Goal: Task Accomplishment & Management: Complete application form

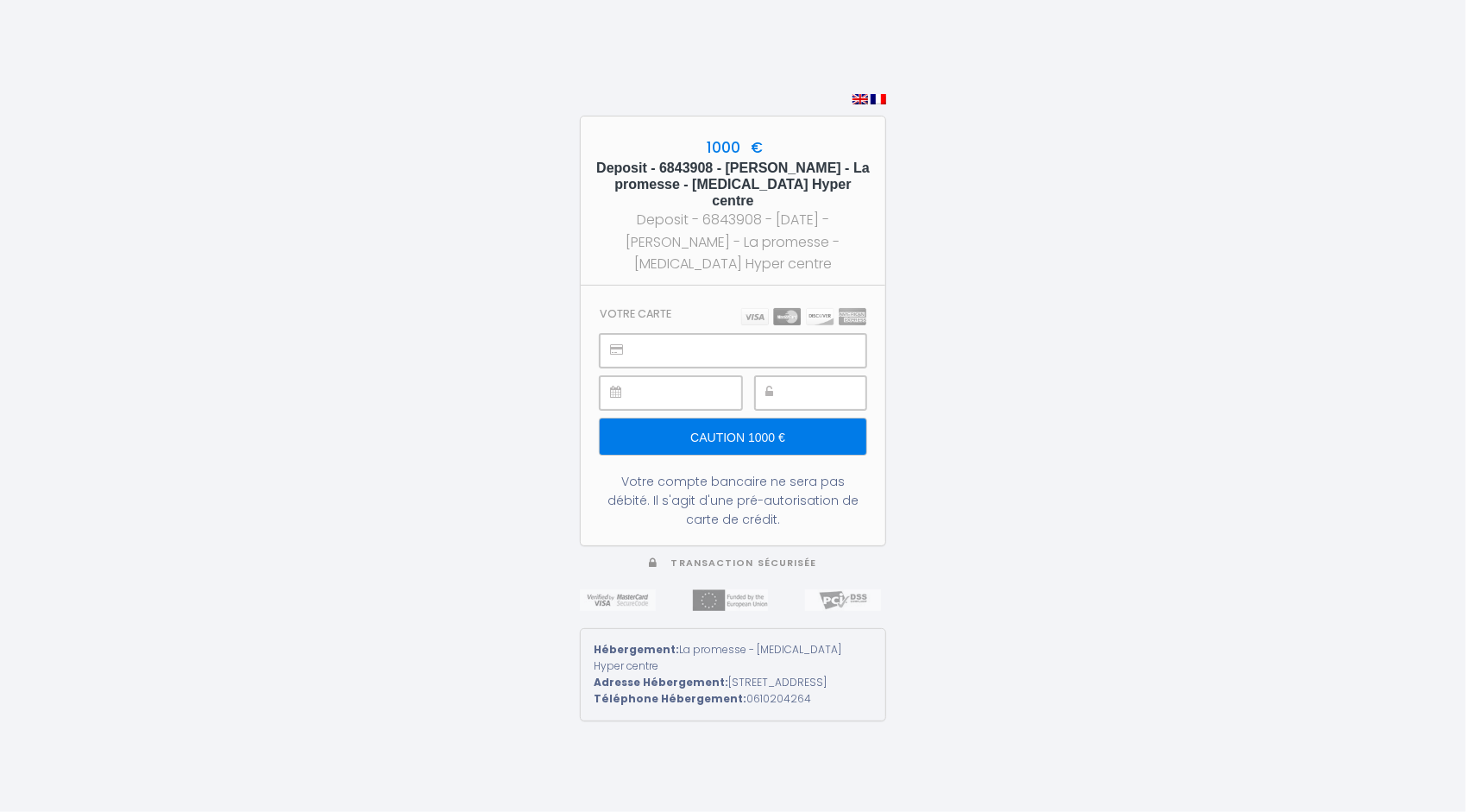
click at [134, 377] on div "1000 € Deposit - 6843908 - Mathieu Soupé - La promesse - T3 Hyper centre Deposi…" at bounding box center [733, 406] width 1466 height 812
click at [795, 431] on input "Caution 1000 €" at bounding box center [733, 437] width 267 height 36
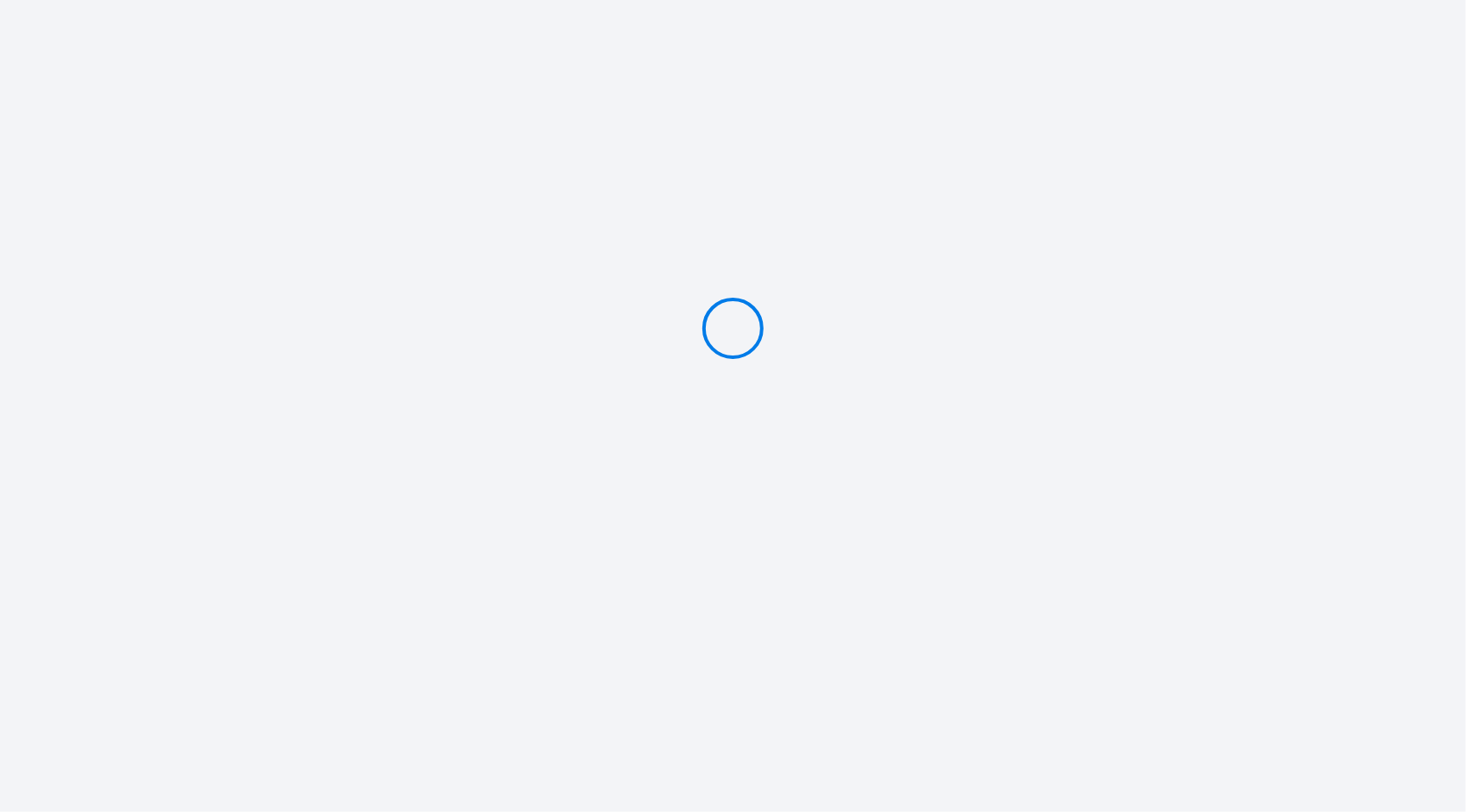
type input "Caution 1000 €"
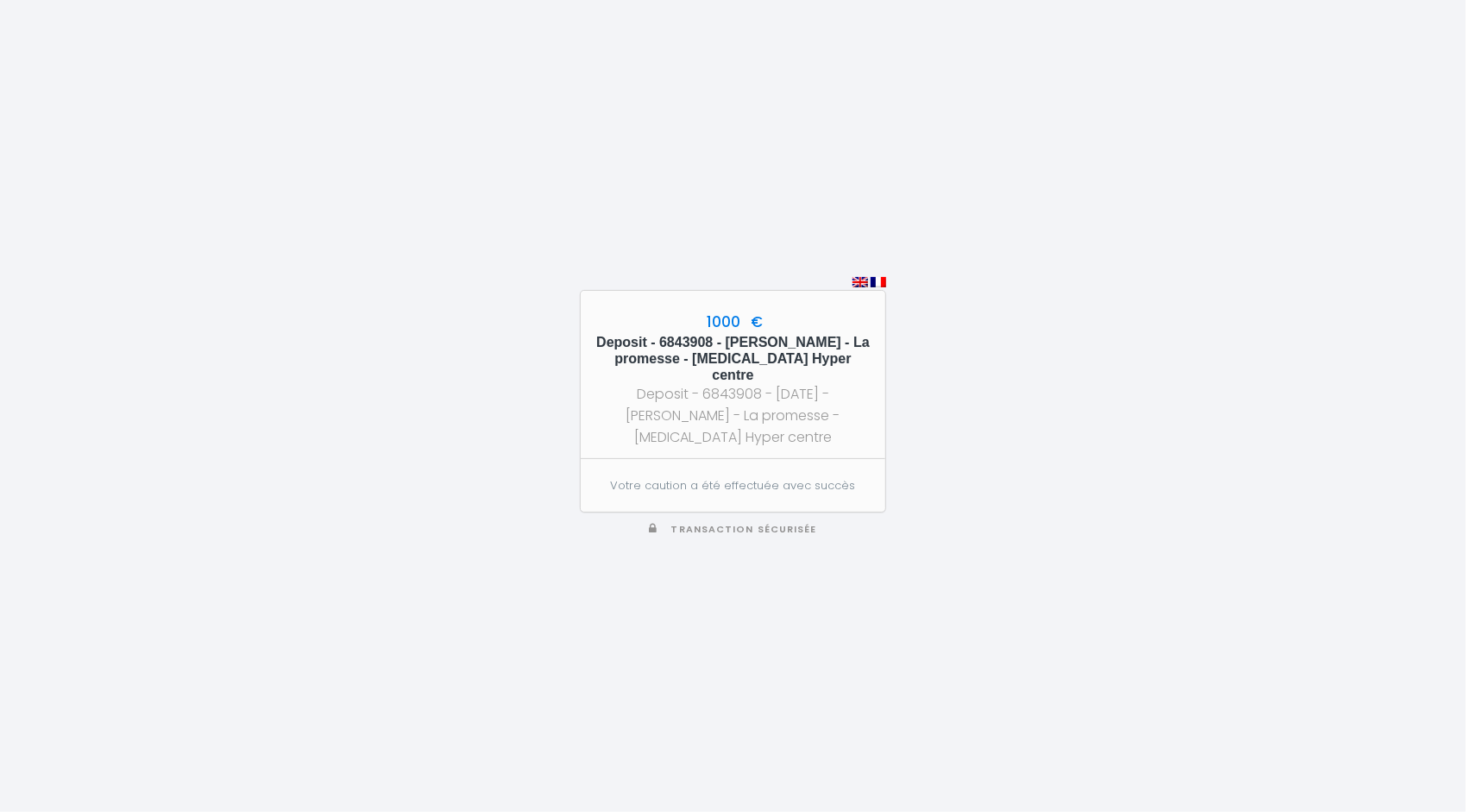
click at [882, 135] on div "1000 € Deposit - 6843908 - Mathieu Soupé - La promesse - T3 Hyper centre Deposi…" at bounding box center [733, 406] width 307 height 812
click at [783, 430] on div "Deposit - 6843908 - 2025-10-13 - Mathieu Soupé - La promesse - T3 Hyper centre" at bounding box center [733, 415] width 274 height 65
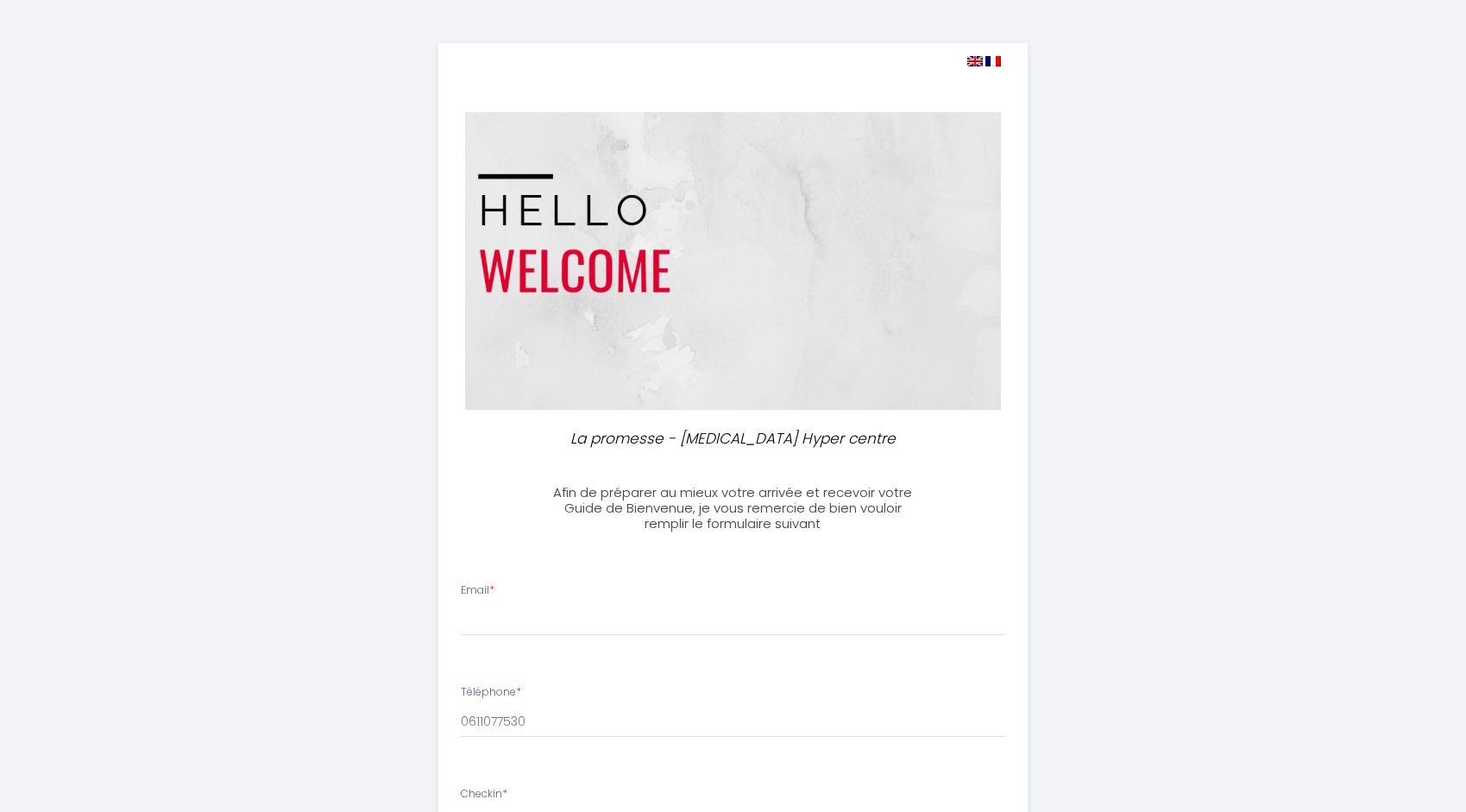
select select
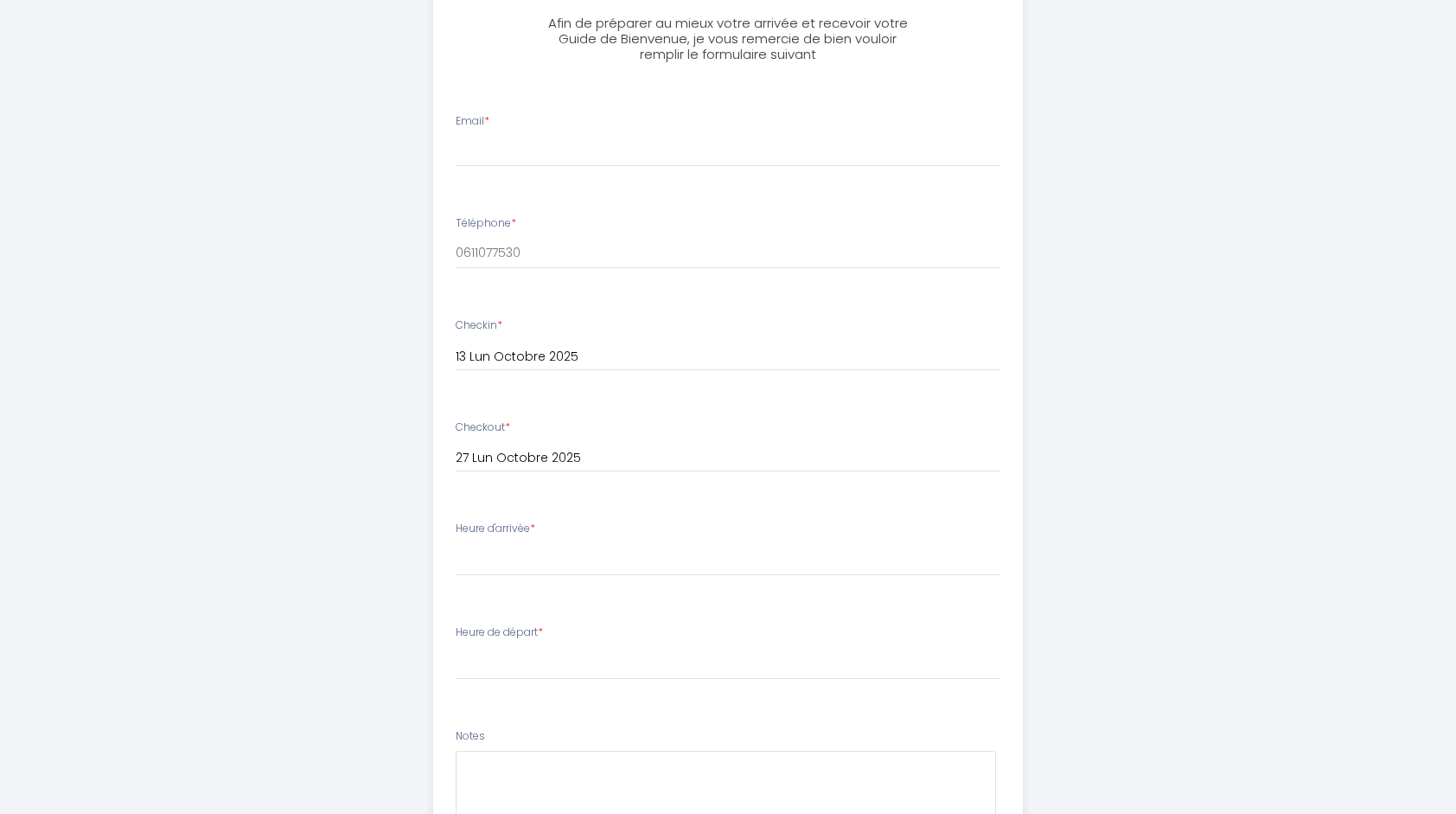
scroll to position [495, 0]
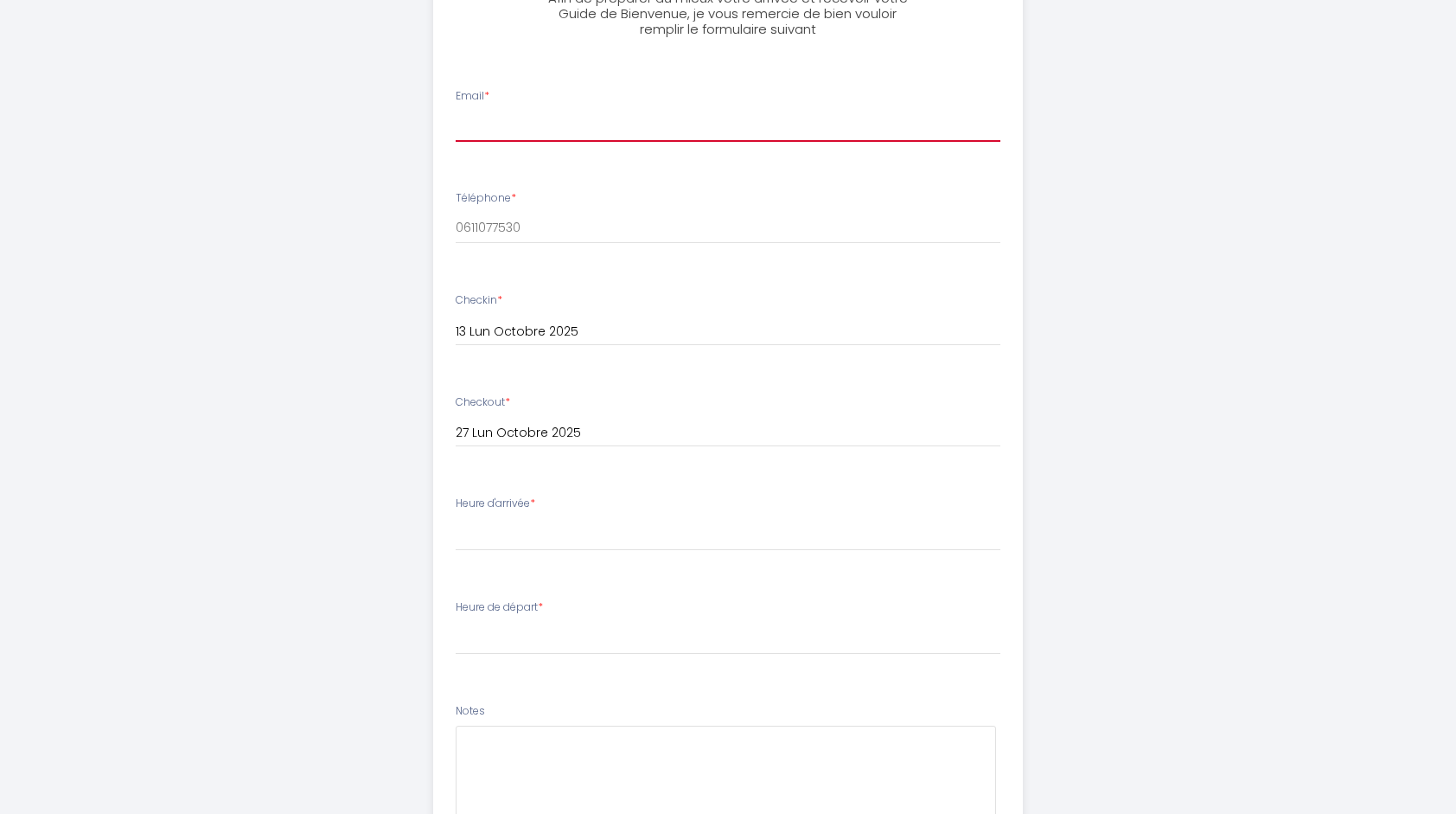
click at [574, 118] on input "Email *" at bounding box center [728, 126] width 546 height 31
type input "M"
type input "[PERSON_NAME][EMAIL_ADDRESS][DOMAIN_NAME]"
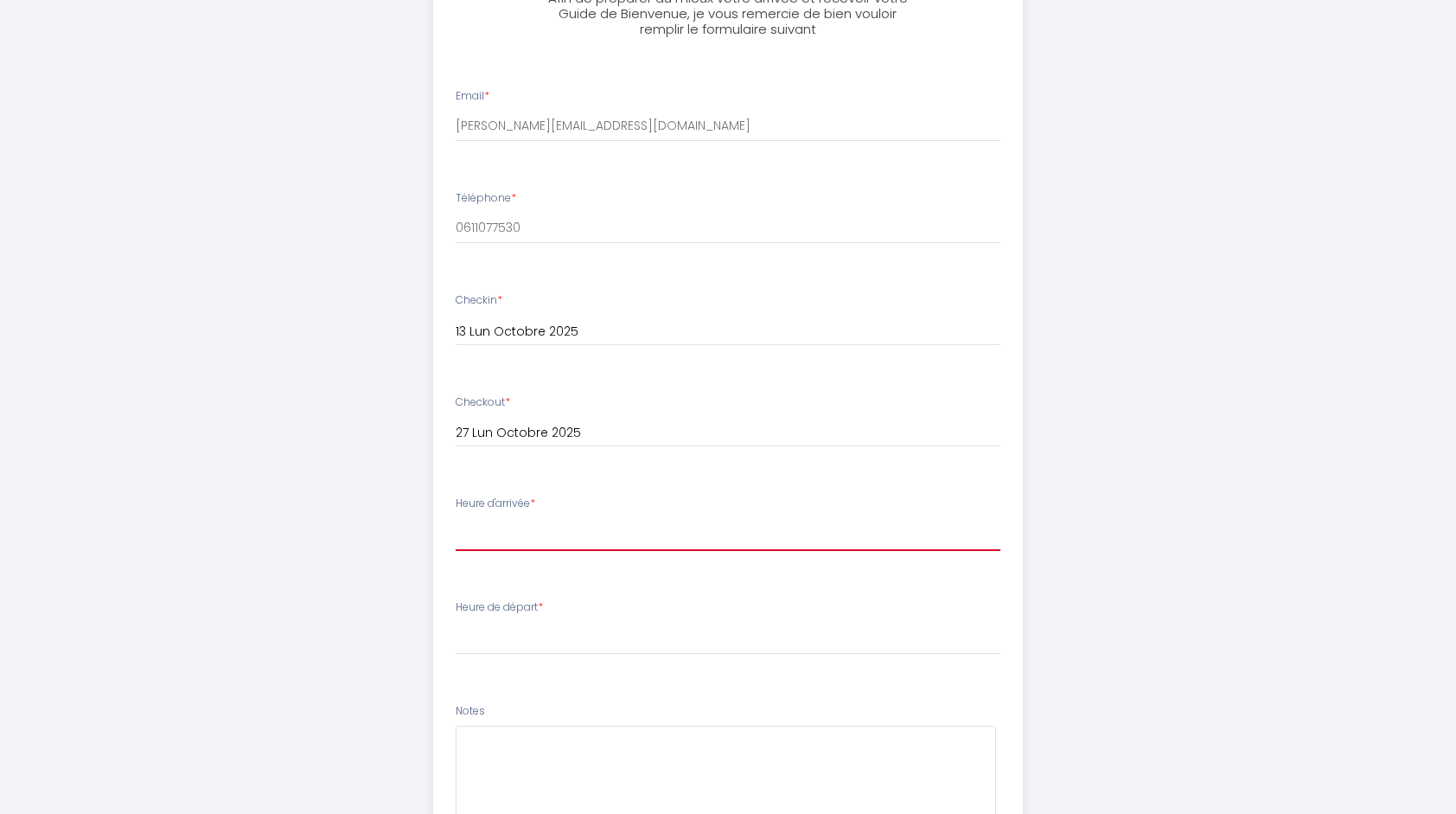
click at [536, 535] on select "17:00 17:30 18:00 18:30 19:00 19:30 20:00 20:30 21:00 21:30 22:00 22:30 23:00 2…" at bounding box center [728, 535] width 546 height 33
select select "17:00"
click at [456, 518] on select "17:00 17:30 18:00 18:30 19:00 19:30 20:00 20:30 21:00 21:30 22:00 22:30 23:00 2…" at bounding box center [728, 535] width 546 height 33
click at [487, 636] on select "00:00 00:30 01:00 01:30 02:00 02:30 03:00 03:30 04:00 04:30 05:00 05:30 06:00 0…" at bounding box center [728, 638] width 546 height 33
select select "11:00"
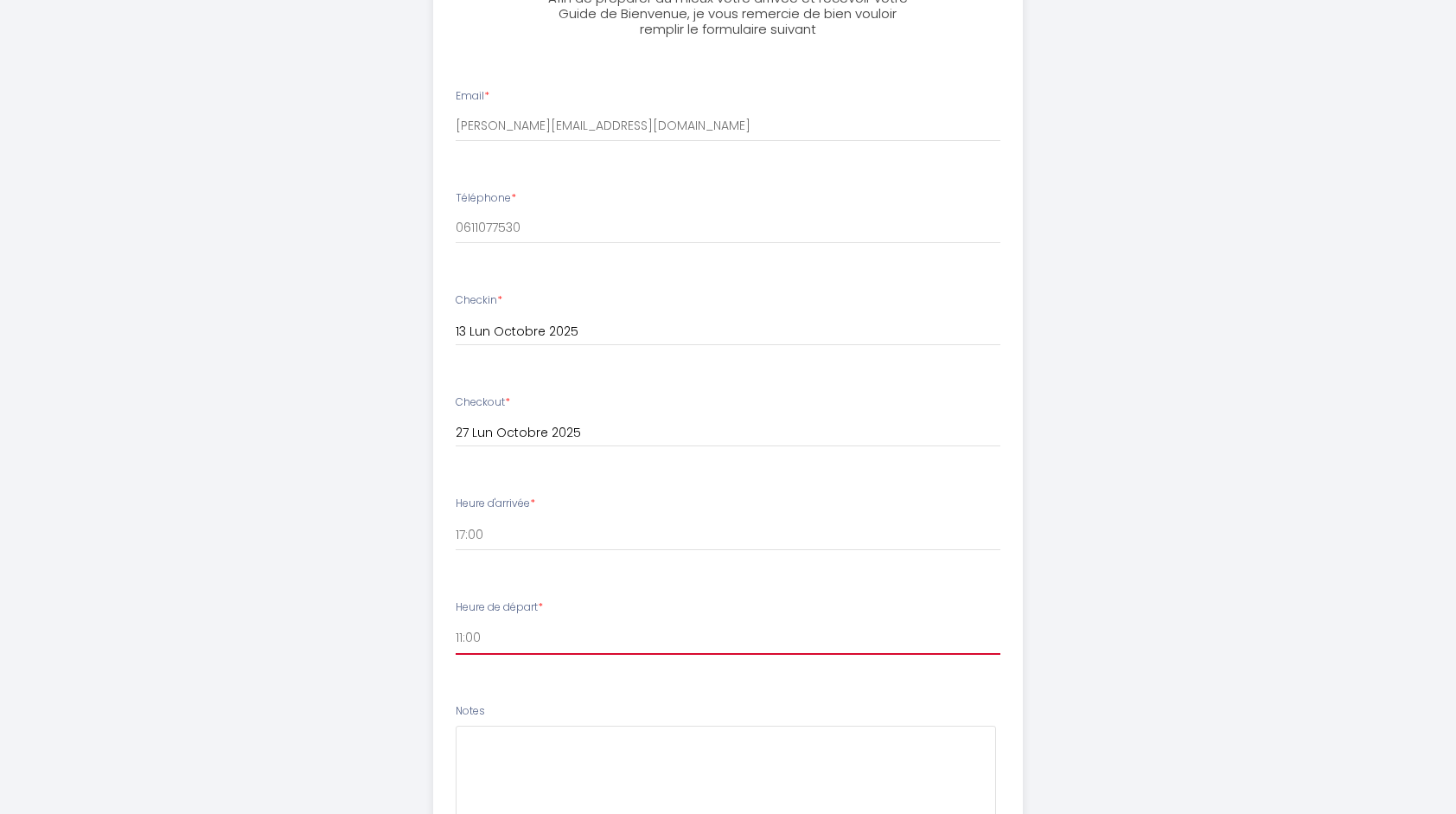
click at [456, 622] on select "00:00 00:30 01:00 01:30 02:00 02:30 03:00 03:30 04:00 04:30 05:00 05:30 06:00 0…" at bounding box center [728, 638] width 546 height 33
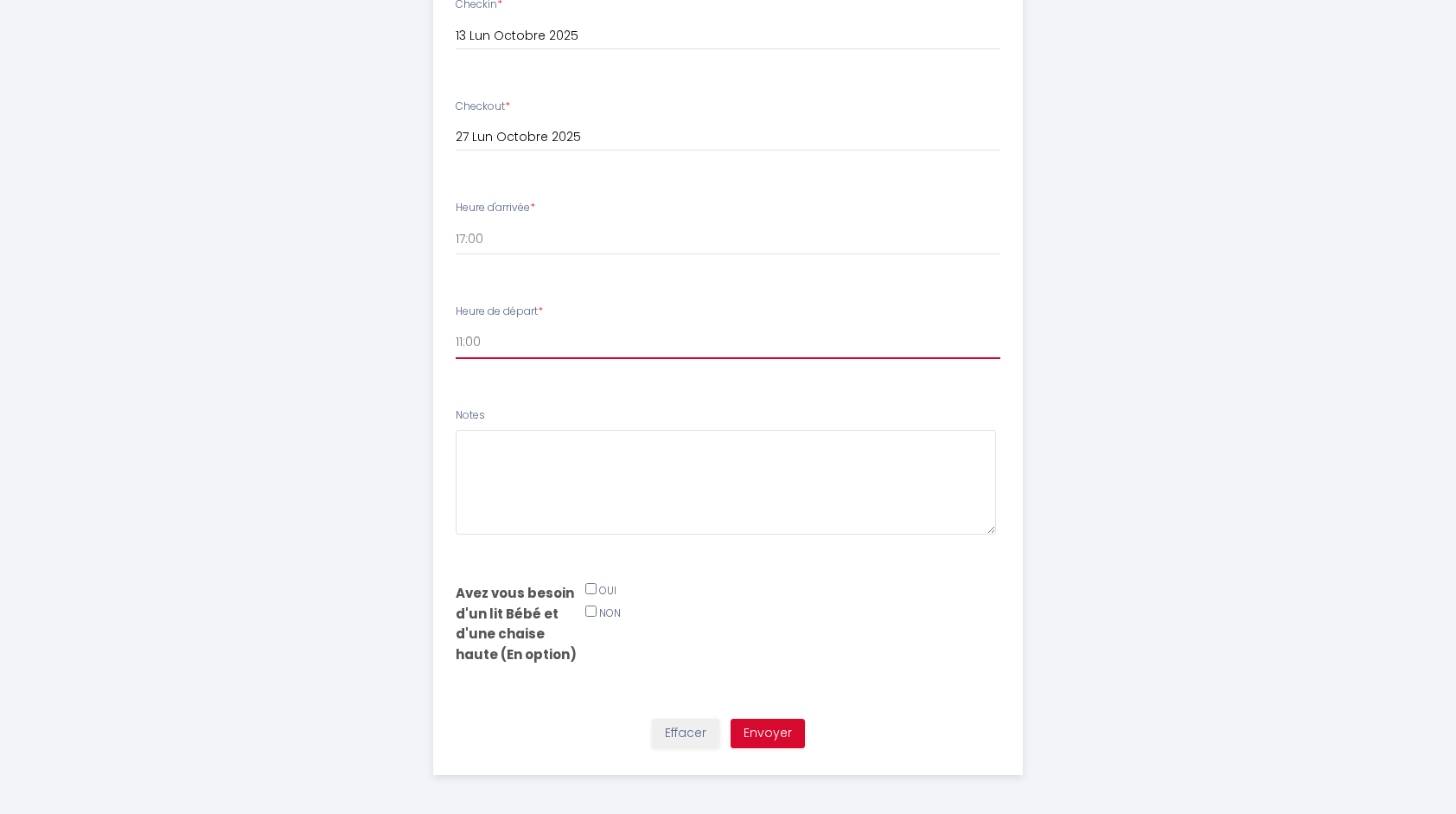
scroll to position [794, 0]
click at [587, 610] on input "Téléphone *" at bounding box center [591, 609] width 11 height 11
checkbox input "true"
click at [768, 729] on button "Envoyer" at bounding box center [768, 731] width 74 height 30
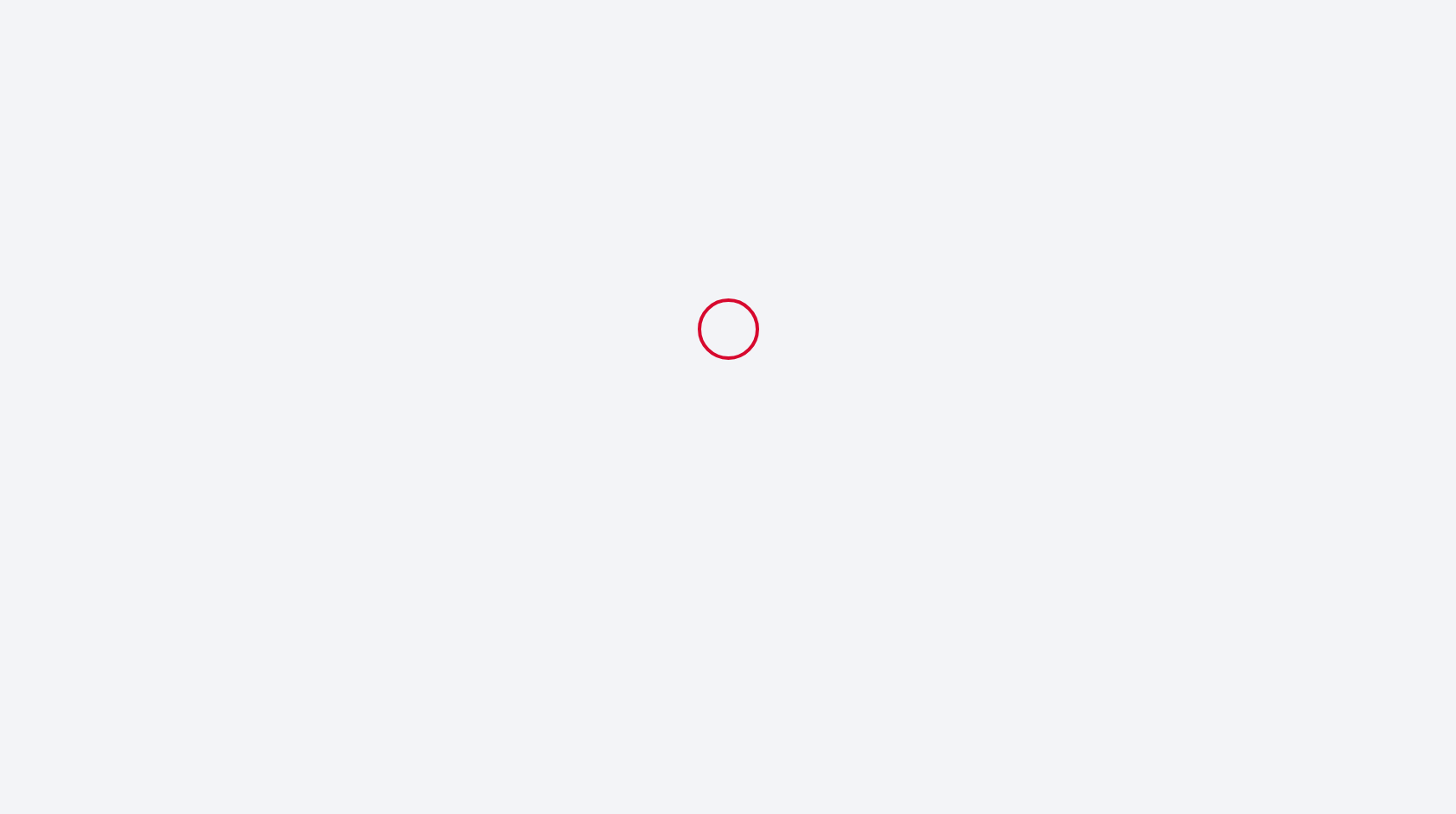
select select "11:00"
